Goal: Information Seeking & Learning: Learn about a topic

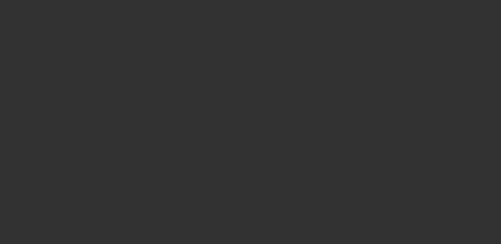
click at [47, 6] on div at bounding box center [250, 122] width 501 height 244
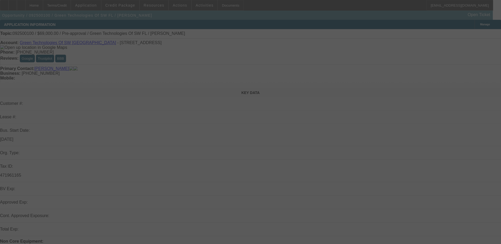
click at [103, 4] on div at bounding box center [250, 122] width 501 height 244
click at [101, 4] on div at bounding box center [250, 122] width 501 height 244
click at [102, 6] on div at bounding box center [250, 122] width 501 height 244
click at [98, 6] on div at bounding box center [250, 122] width 501 height 244
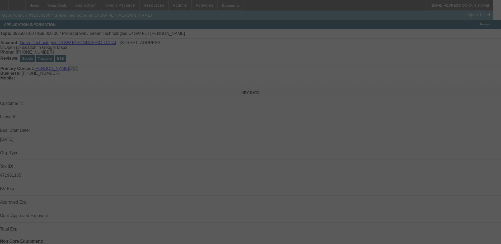
click at [49, 20] on div at bounding box center [250, 122] width 501 height 244
click at [48, 6] on div at bounding box center [250, 122] width 501 height 244
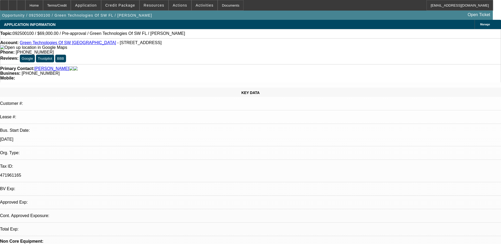
select select "0"
select select "2"
select select "0.1"
select select "1"
select select "2"
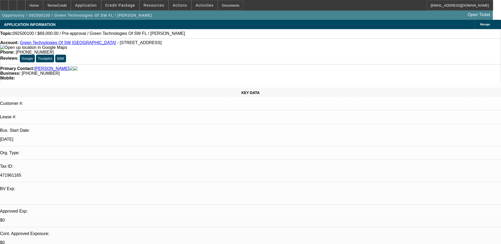
select select "4"
click at [43, 6] on div "Home" at bounding box center [34, 5] width 18 height 11
click at [43, 7] on div "Home" at bounding box center [34, 5] width 18 height 11
click at [97, 7] on span "Application" at bounding box center [86, 5] width 22 height 4
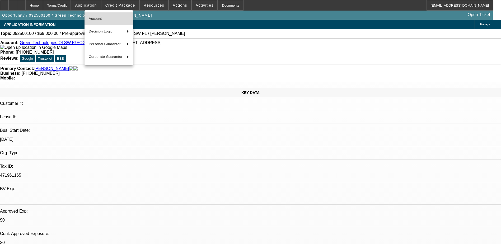
click at [105, 22] on button "Account" at bounding box center [109, 18] width 49 height 13
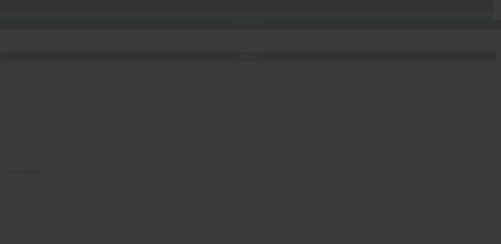
click at [99, 2] on div at bounding box center [250, 122] width 501 height 244
type input "Green Technologies Of SW [GEOGRAPHIC_DATA]"
type input "[STREET_ADDRESS]"
type input "33903"
type input "[GEOGRAPHIC_DATA][PERSON_NAME]"
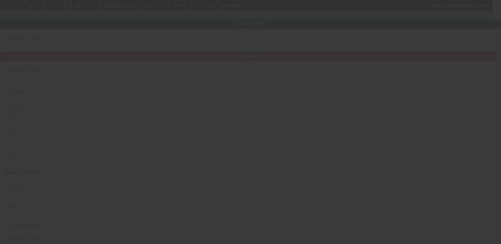
type input "[PHONE_NUMBER]"
type input "[EMAIL_ADDRESS][DOMAIN_NAME]"
type input "[GEOGRAPHIC_DATA]"
type input "471961165"
type input "[URL][DOMAIN_NAME]"
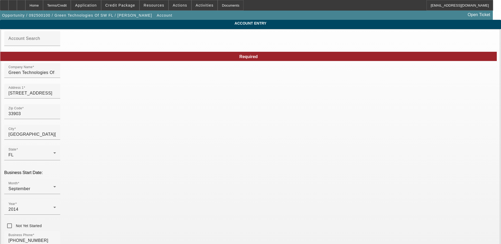
type input "[DATE]"
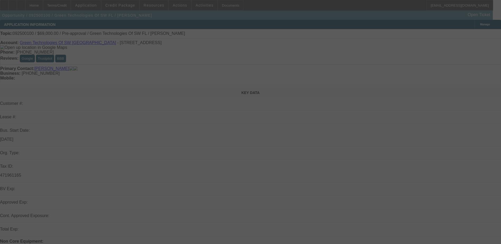
click at [98, 8] on div at bounding box center [250, 122] width 501 height 244
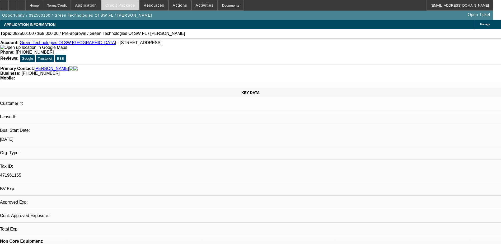
select select "0"
select select "2"
select select "0.1"
select select "4"
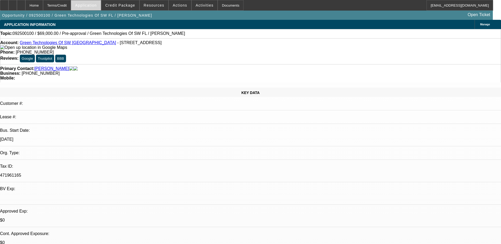
click at [97, 5] on span "Application" at bounding box center [86, 5] width 22 height 4
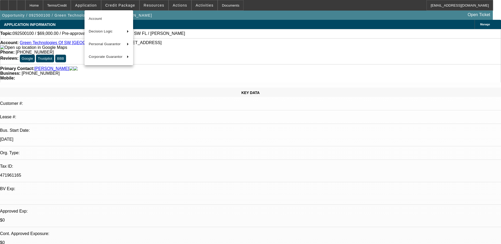
click at [95, 5] on div at bounding box center [250, 122] width 501 height 244
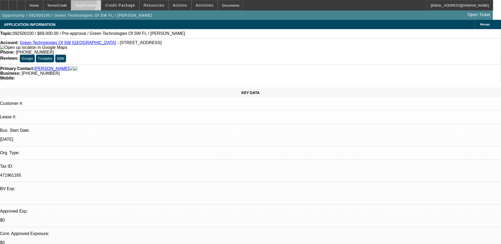
click at [97, 4] on span "Application" at bounding box center [86, 5] width 22 height 4
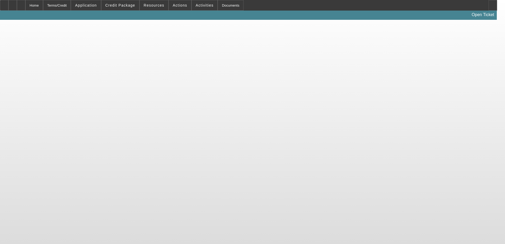
click at [224, 47] on body "Home Terms/Credit Application Credit Package Resources Actions Activities Docum…" at bounding box center [252, 122] width 505 height 244
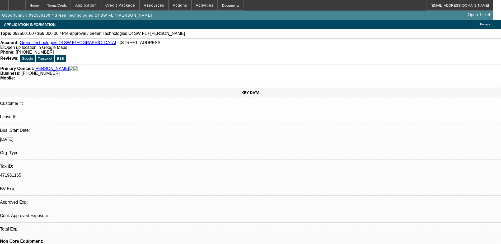
select select "0"
select select "2"
select select "0.1"
select select "4"
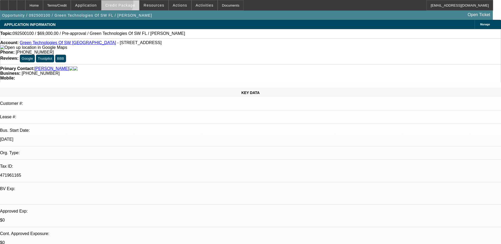
click at [123, 4] on span "Credit Package" at bounding box center [120, 5] width 30 height 4
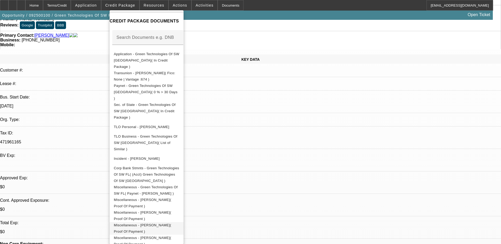
scroll to position [79, 0]
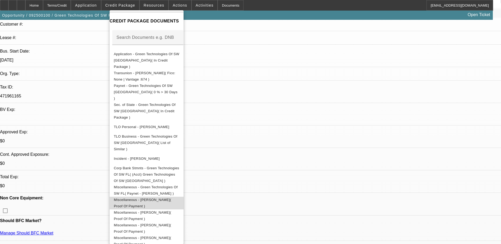
click at [169, 198] on span "Miscellaneous - Taylor, Christopher( Proof Of Payment )" at bounding box center [142, 203] width 57 height 10
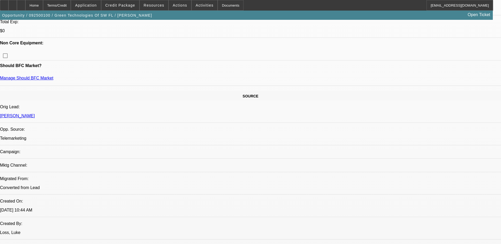
scroll to position [317, 0]
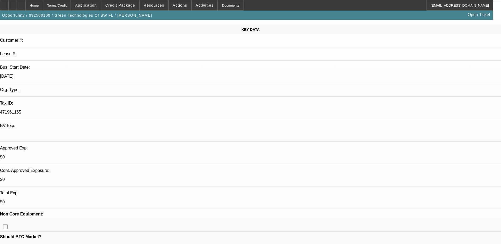
scroll to position [0, 0]
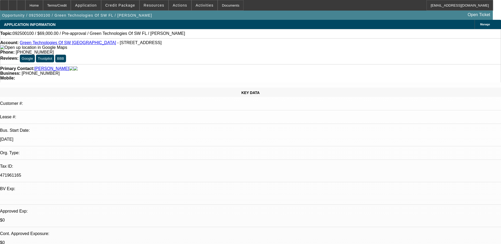
click at [123, 7] on span "Credit Package" at bounding box center [120, 5] width 30 height 4
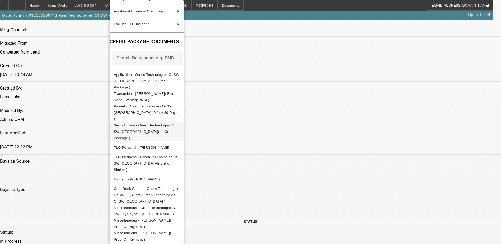
scroll to position [42, 0]
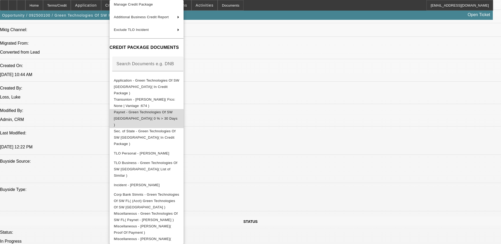
click at [152, 109] on button "Paynet - Green Technologies Of SW FL( 0 % > 30 Days )" at bounding box center [147, 118] width 74 height 19
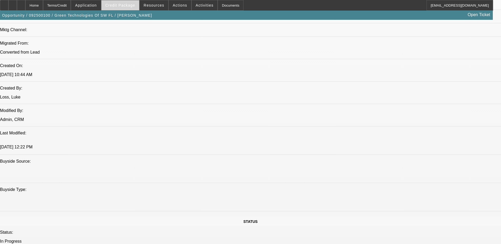
click at [120, 5] on span "Credit Package" at bounding box center [120, 5] width 30 height 4
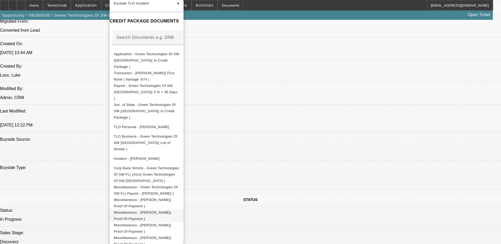
scroll to position [423, 0]
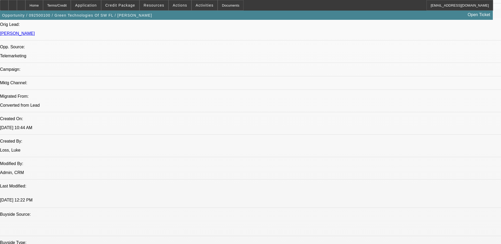
scroll to position [264, 0]
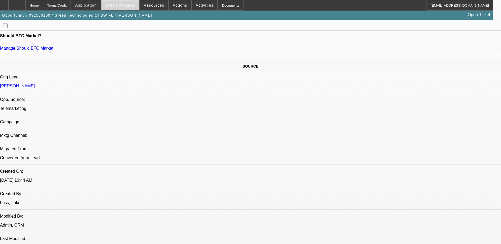
click at [126, 6] on span "Credit Package" at bounding box center [120, 5] width 30 height 4
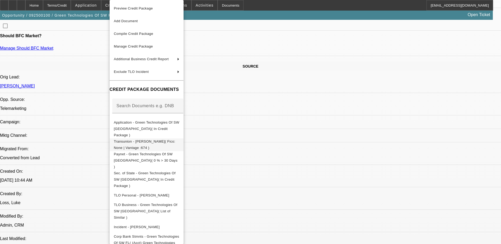
click at [145, 140] on span "Transunion - Taylor, Christopher( Fico: None | Vantage :674 )" at bounding box center [145, 145] width 62 height 10
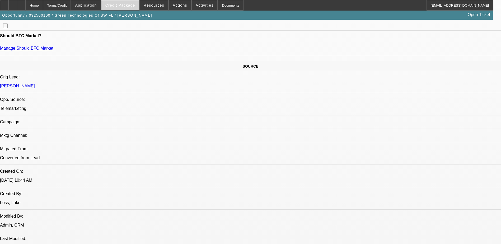
click at [131, 5] on span "Credit Package" at bounding box center [120, 5] width 30 height 4
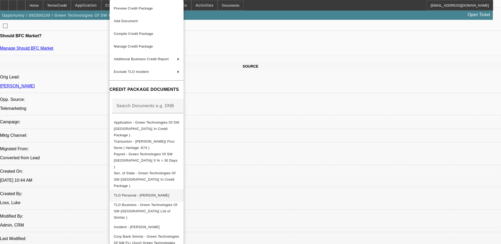
click at [132, 193] on span "TLO Personal - Taylor, Christopher" at bounding box center [141, 195] width 55 height 4
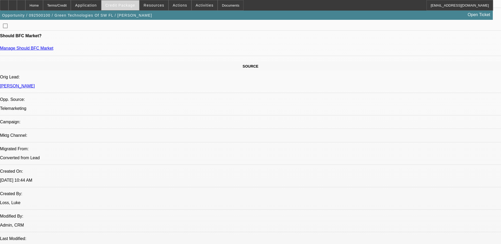
click at [138, 6] on span at bounding box center [120, 5] width 38 height 13
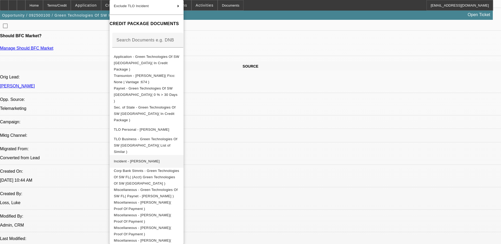
scroll to position [68, 0]
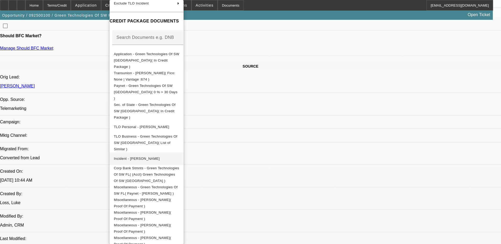
click at [149, 157] on span "Incident - Taylor, Christopher" at bounding box center [137, 159] width 46 height 4
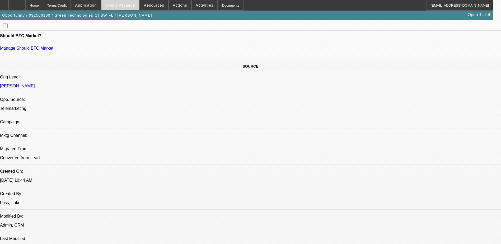
click at [133, 5] on span "Credit Package" at bounding box center [120, 5] width 30 height 4
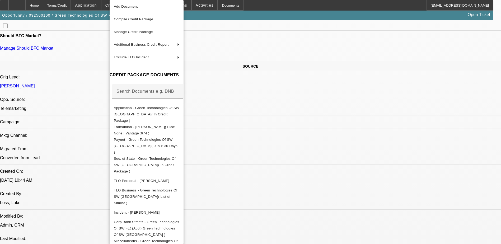
scroll to position [26, 0]
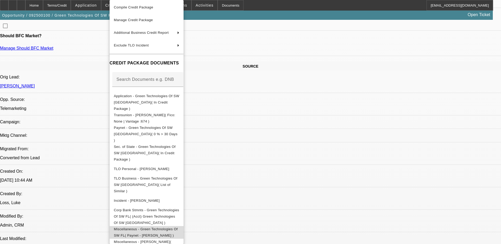
click at [174, 227] on span "Miscellaneous - Green Technologies Of SW FL( Paynet - Christopher Taylor )" at bounding box center [146, 232] width 64 height 10
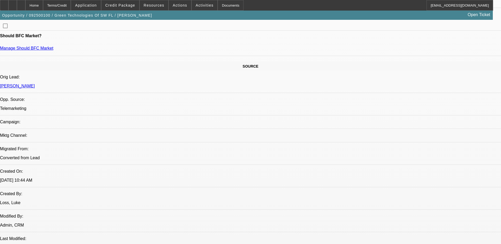
drag, startPoint x: 419, startPoint y: 230, endPoint x: 384, endPoint y: 188, distance: 54.6
click at [137, 7] on span at bounding box center [120, 5] width 38 height 13
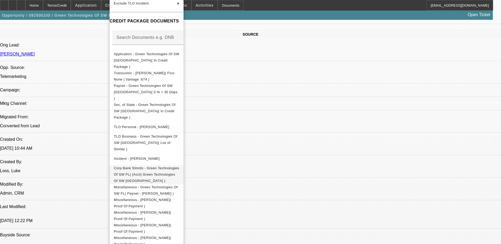
scroll to position [344, 0]
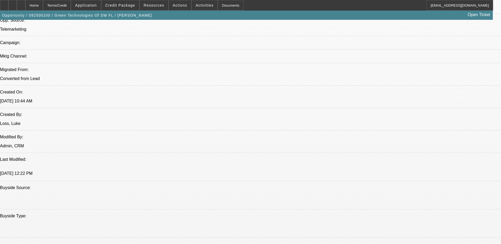
click at [170, 224] on div "Preview Credit Package Add Document Compile Credit Package Manage Credit Packag…" at bounding box center [147, 122] width 74 height 244
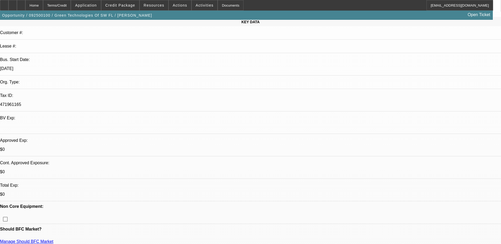
scroll to position [0, 0]
